Goal: Navigation & Orientation: Find specific page/section

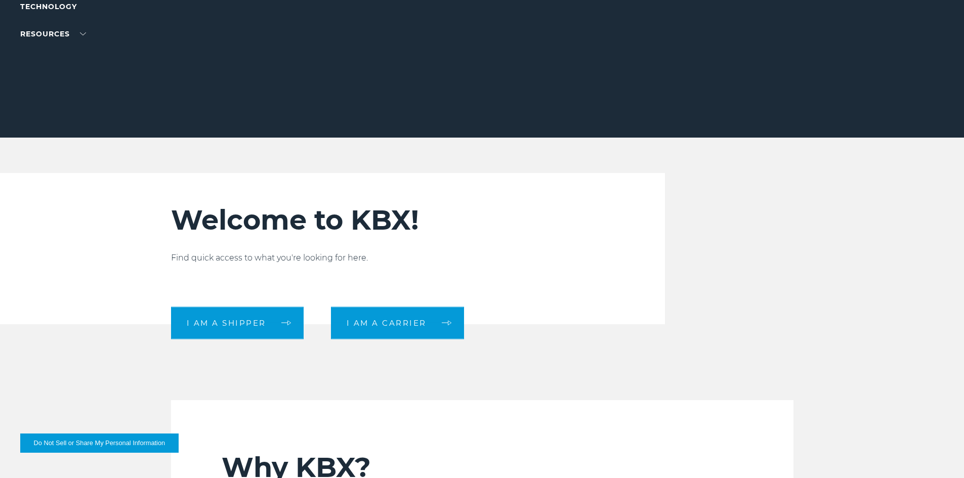
scroll to position [253, 0]
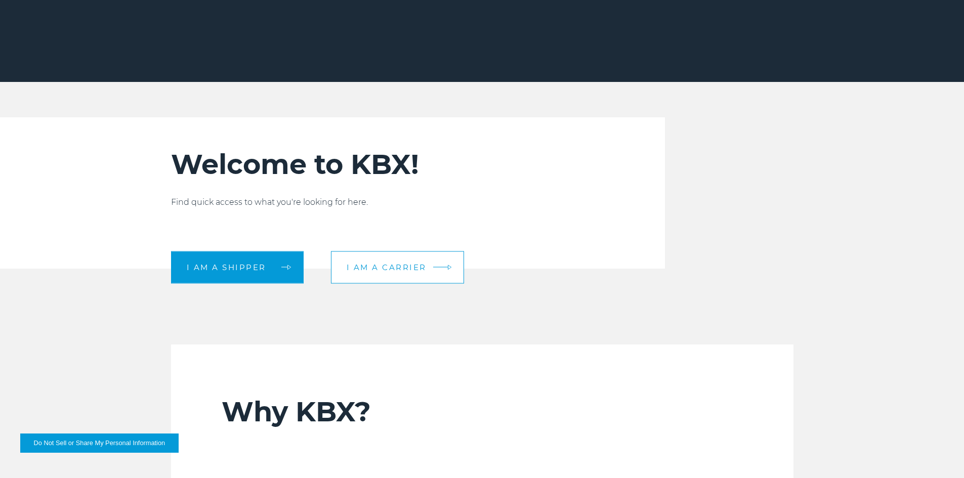
click at [414, 274] on link "I am a carrier" at bounding box center [397, 267] width 133 height 32
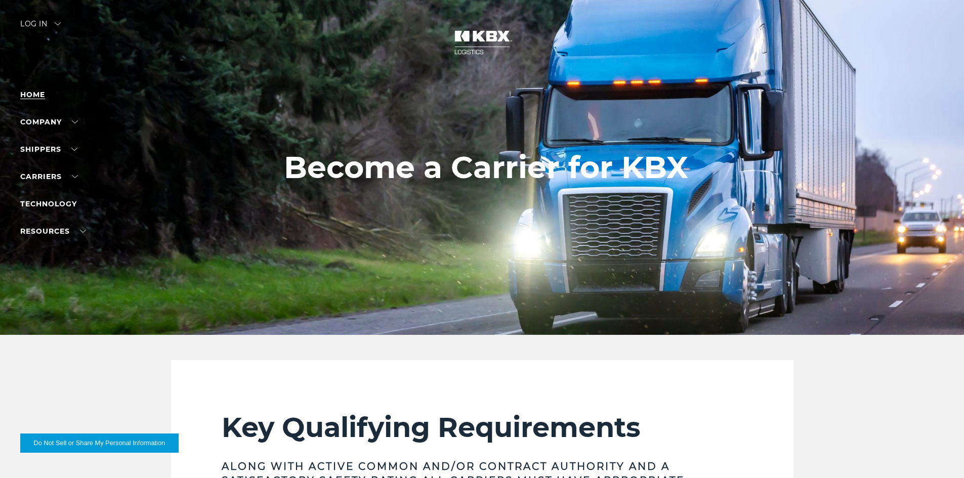
click at [37, 94] on link "Home" at bounding box center [32, 94] width 25 height 9
